Goal: Navigation & Orientation: Find specific page/section

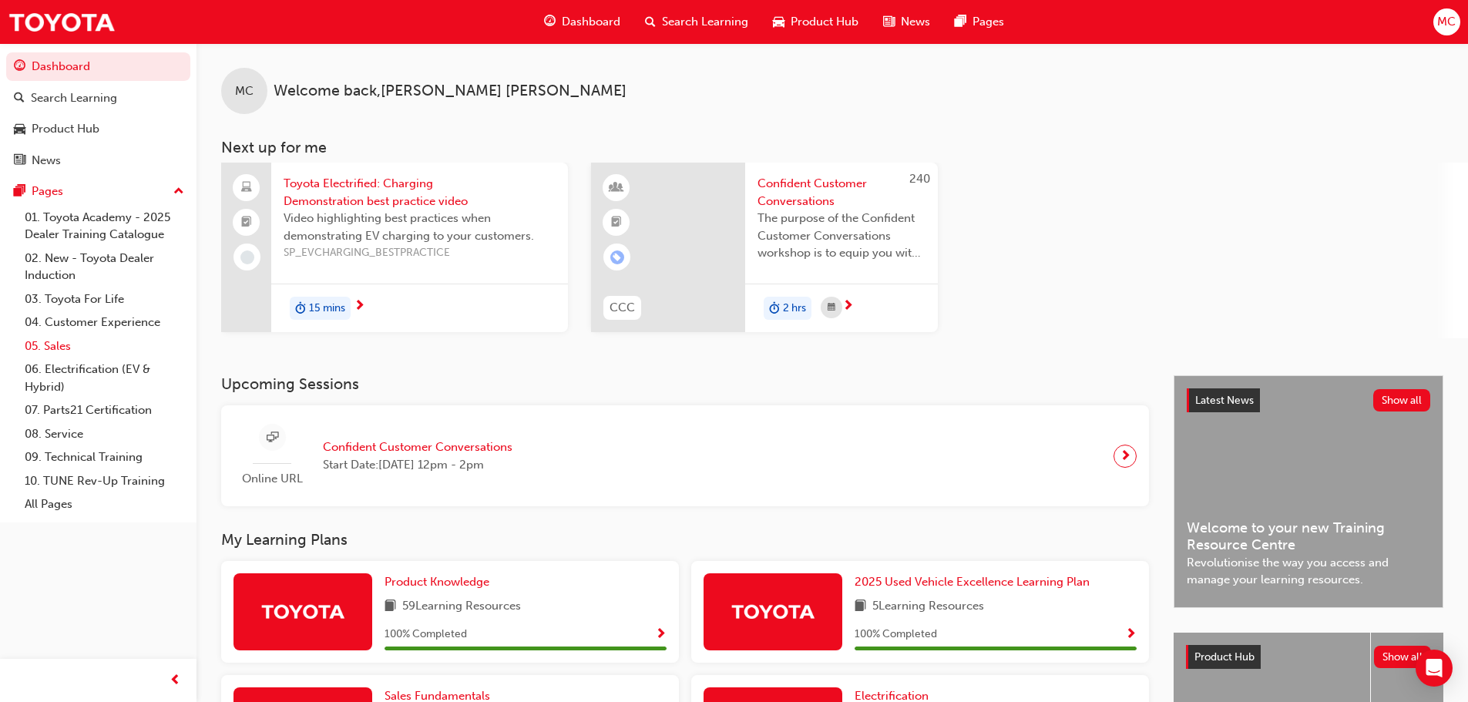
click at [57, 344] on link "05. Sales" at bounding box center [104, 346] width 172 height 24
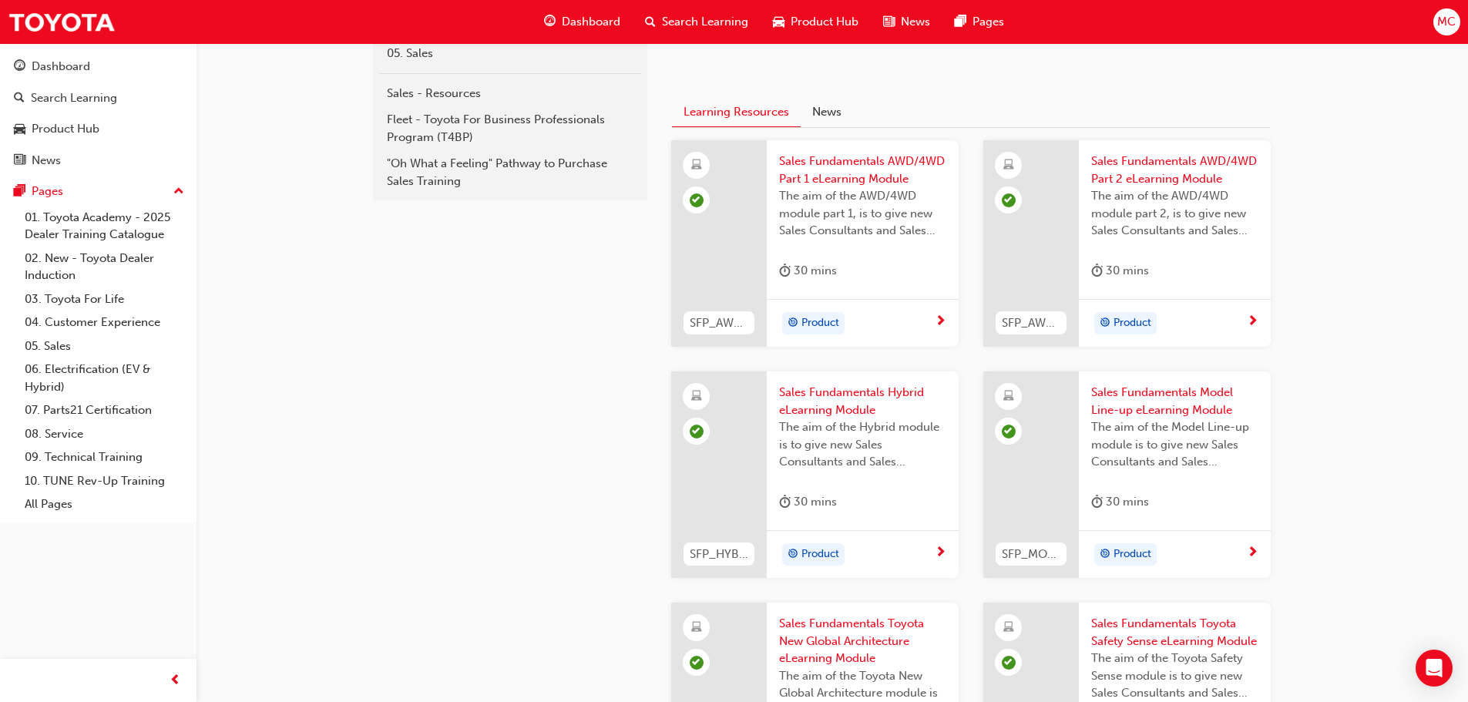
scroll to position [654, 0]
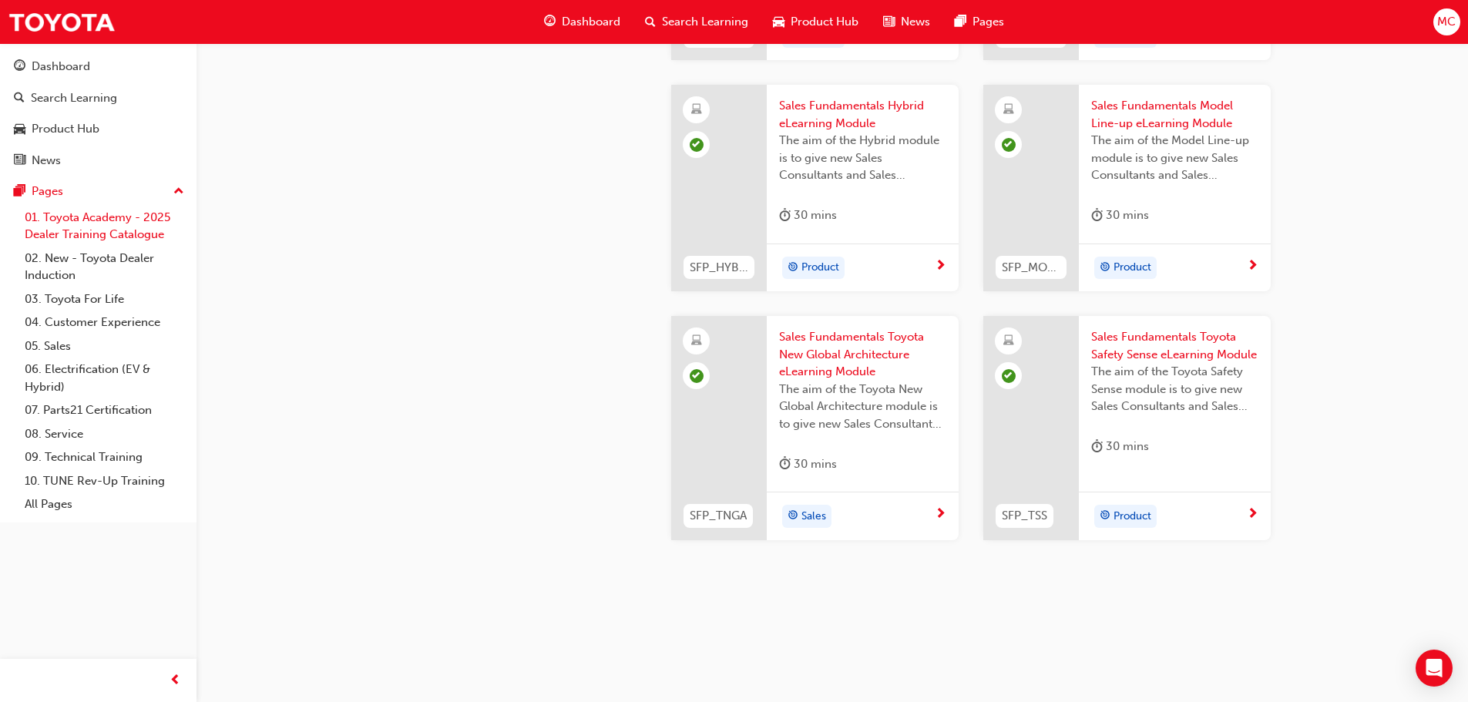
click at [89, 230] on link "01. Toyota Academy - 2025 Dealer Training Catalogue" at bounding box center [104, 226] width 172 height 41
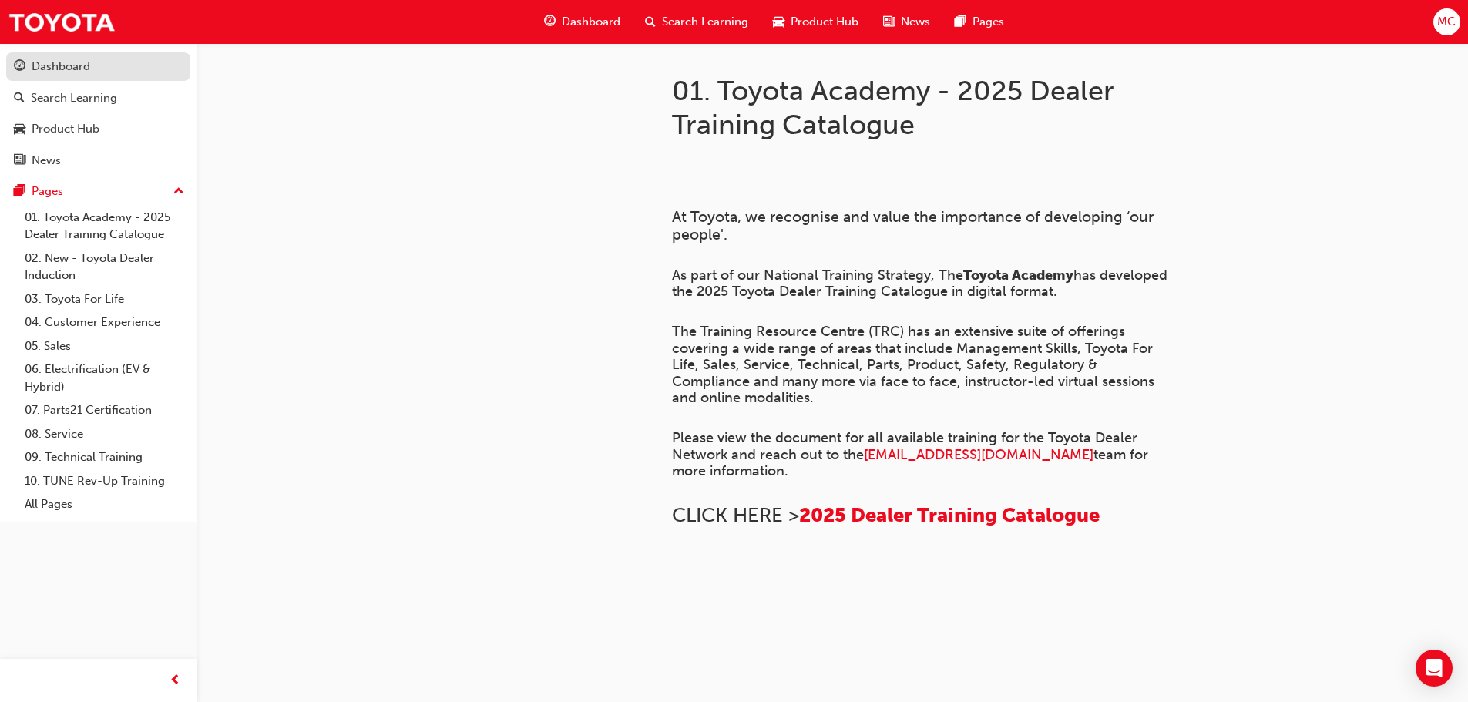
click at [32, 61] on div "Dashboard" at bounding box center [61, 67] width 59 height 18
